Goal: Transaction & Acquisition: Subscribe to service/newsletter

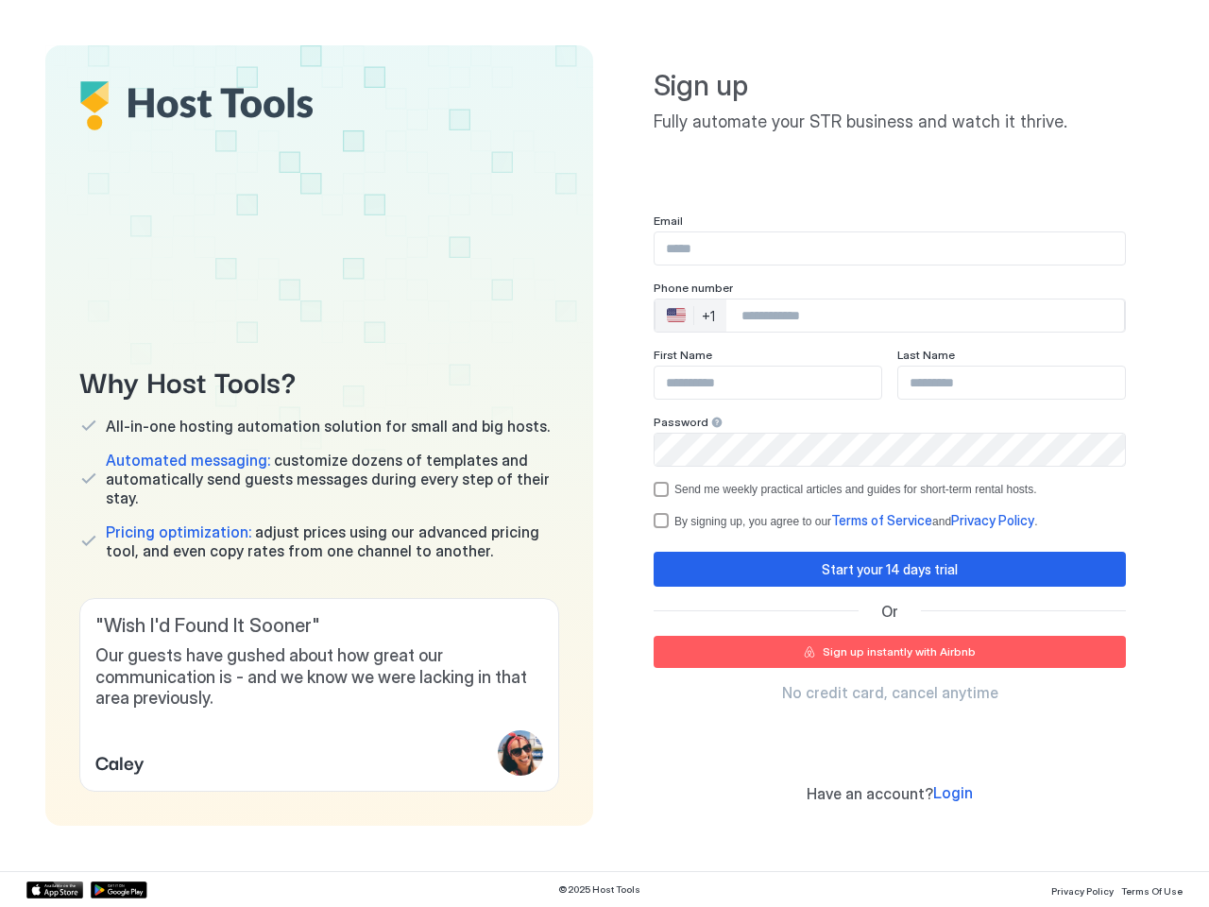
click at [605, 453] on div "Why Host Tools? All-in-one hosting automation solution for small and big hosts.…" at bounding box center [604, 435] width 1118 height 780
click at [319, 694] on span "Our guests have gushed about how great our communication is - and we know we we…" at bounding box center [319, 677] width 448 height 64
click at [690, 315] on div "🇺🇸 +1" at bounding box center [691, 315] width 71 height 32
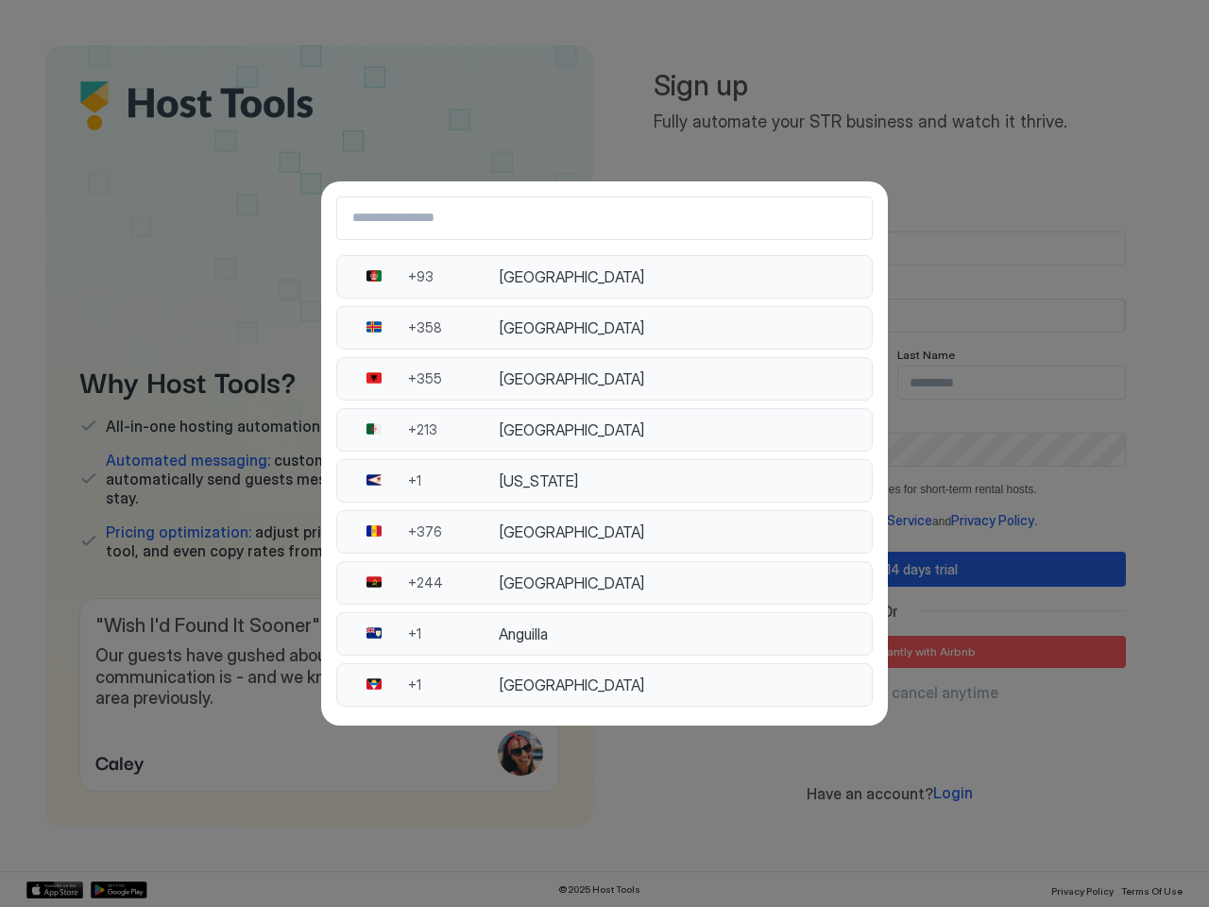
click at [711, 422] on div "[GEOGRAPHIC_DATA]" at bounding box center [680, 429] width 362 height 19
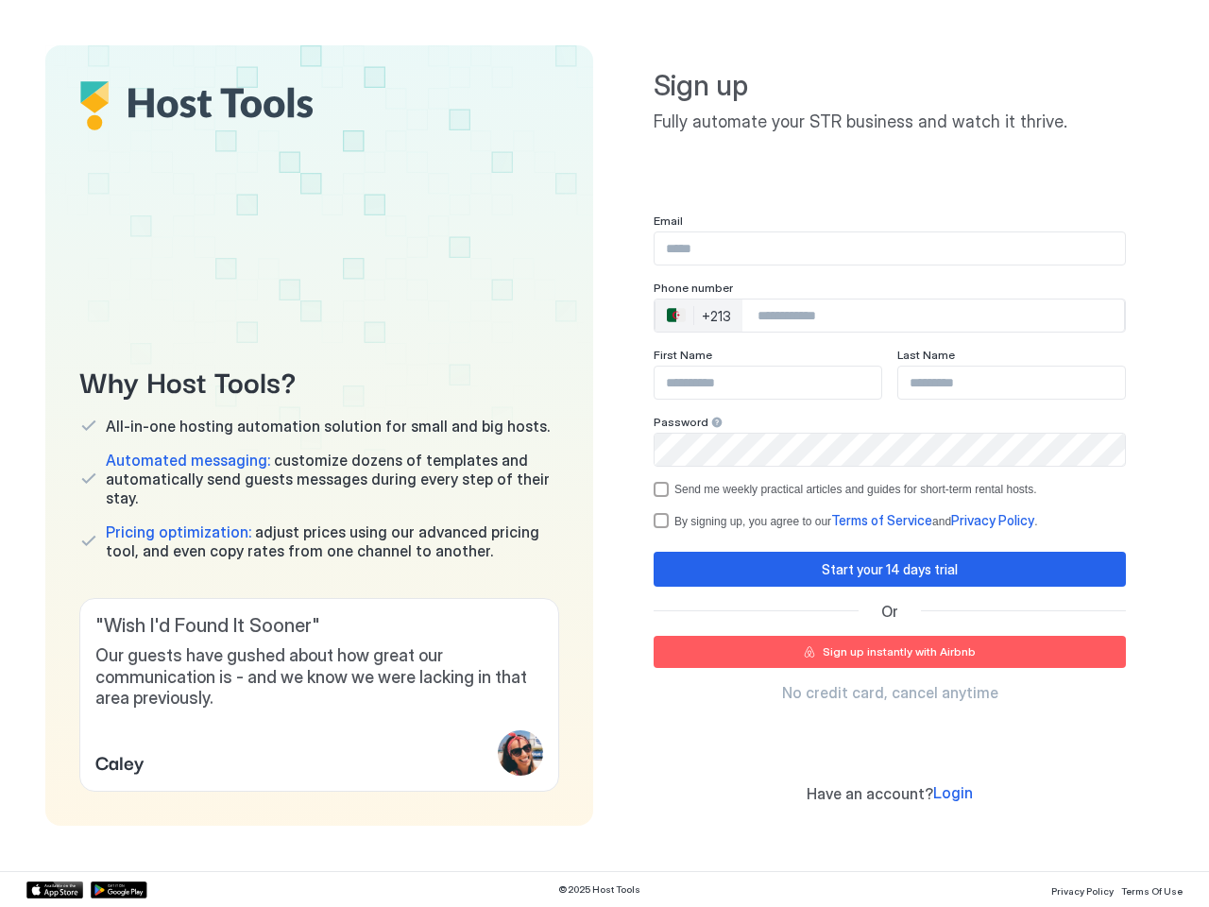
click at [890, 489] on div "Send me weekly practical articles and guides for short-term rental hosts." at bounding box center [855, 489] width 363 height 13
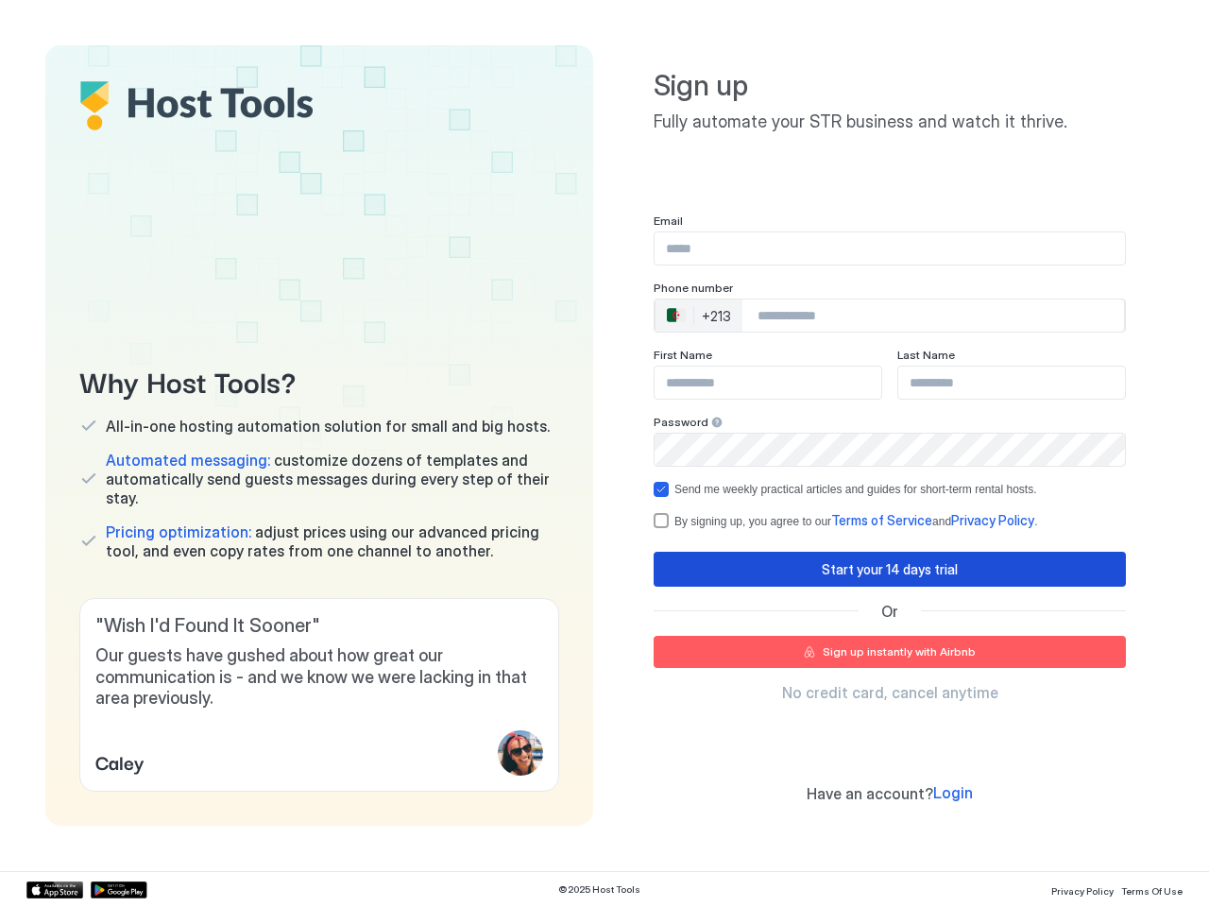
click at [890, 569] on div "Start your 14 days trial" at bounding box center [890, 569] width 136 height 20
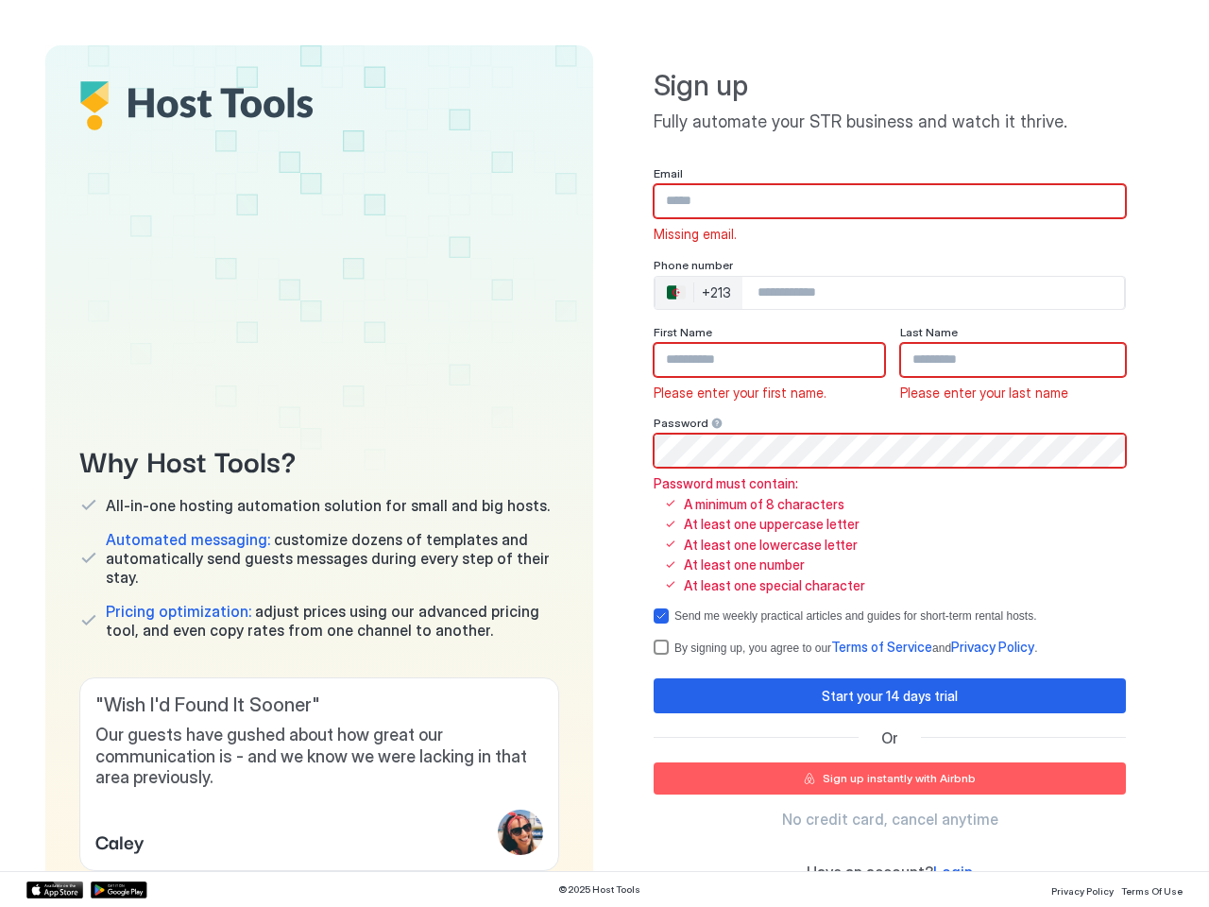
click at [890, 652] on span "Terms of Service" at bounding box center [881, 647] width 101 height 16
